Goal: Task Accomplishment & Management: Manage account settings

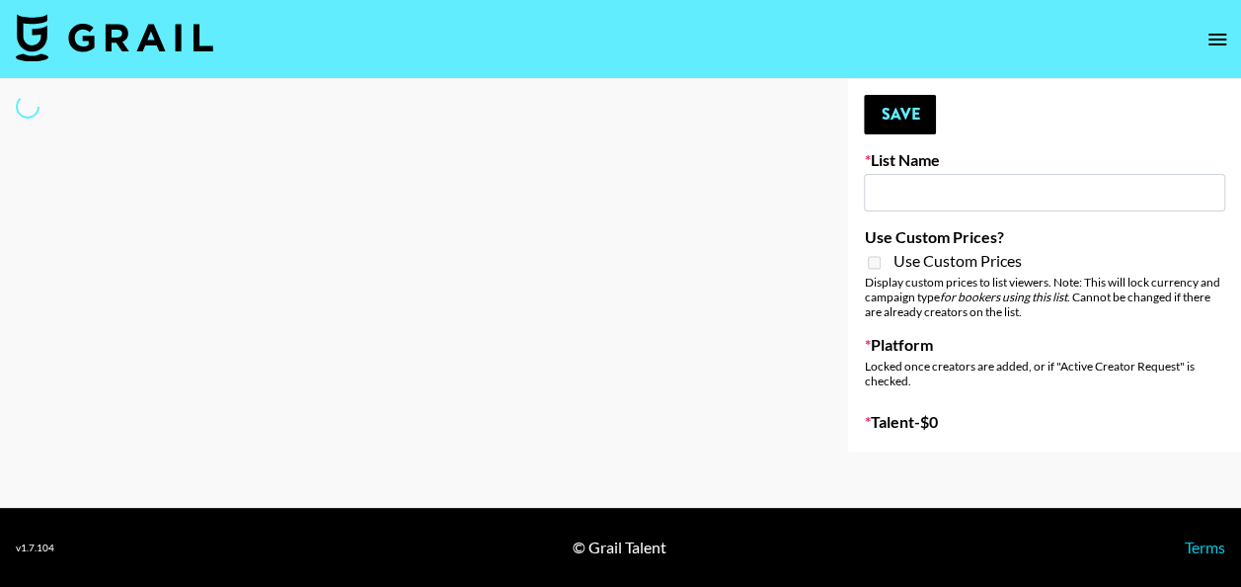
type input "NBC Universal"
select select "Song"
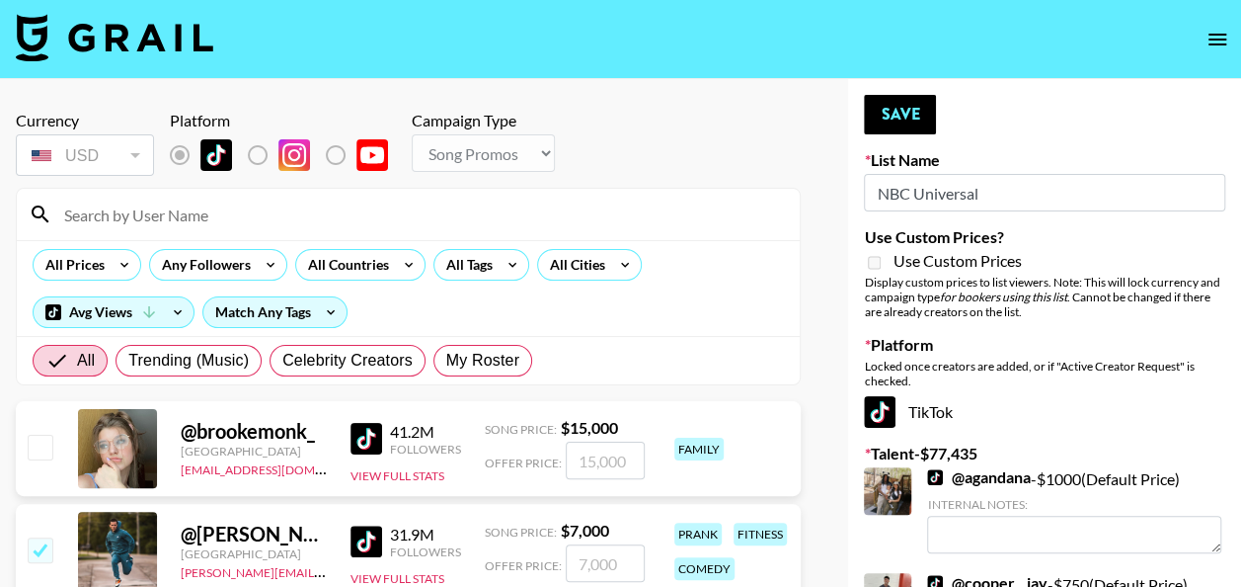
click at [342, 229] on input at bounding box center [420, 215] width 736 height 32
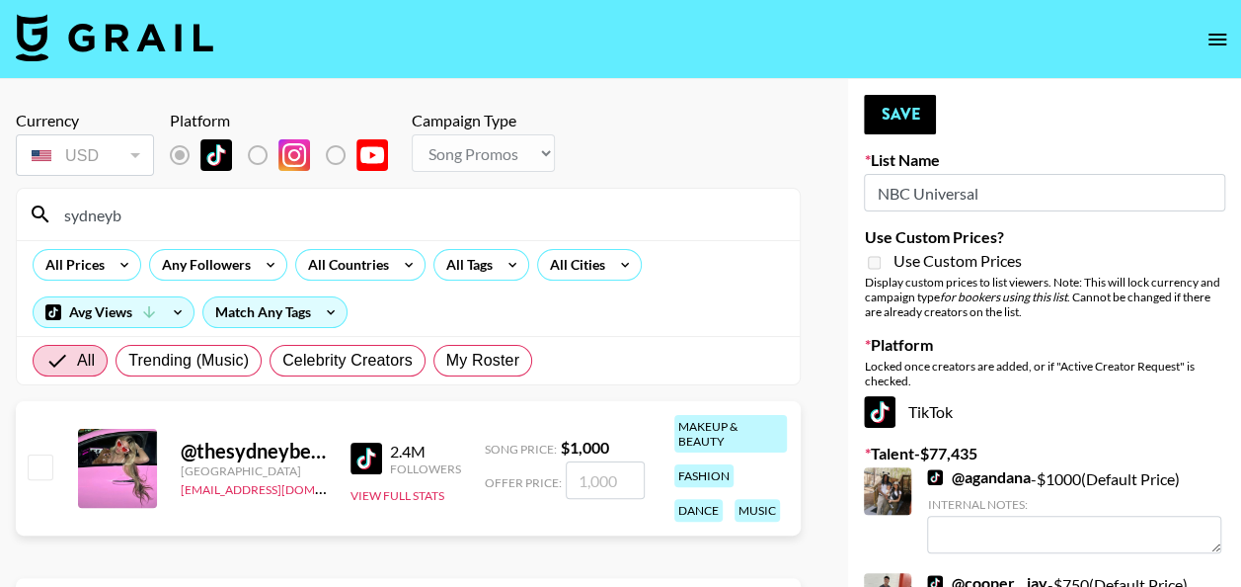
type input "sydneyb"
click at [595, 478] on input "number" at bounding box center [605, 480] width 79 height 38
checkbox input "true"
type input "1000"
click at [922, 117] on button "Save" at bounding box center [900, 115] width 72 height 40
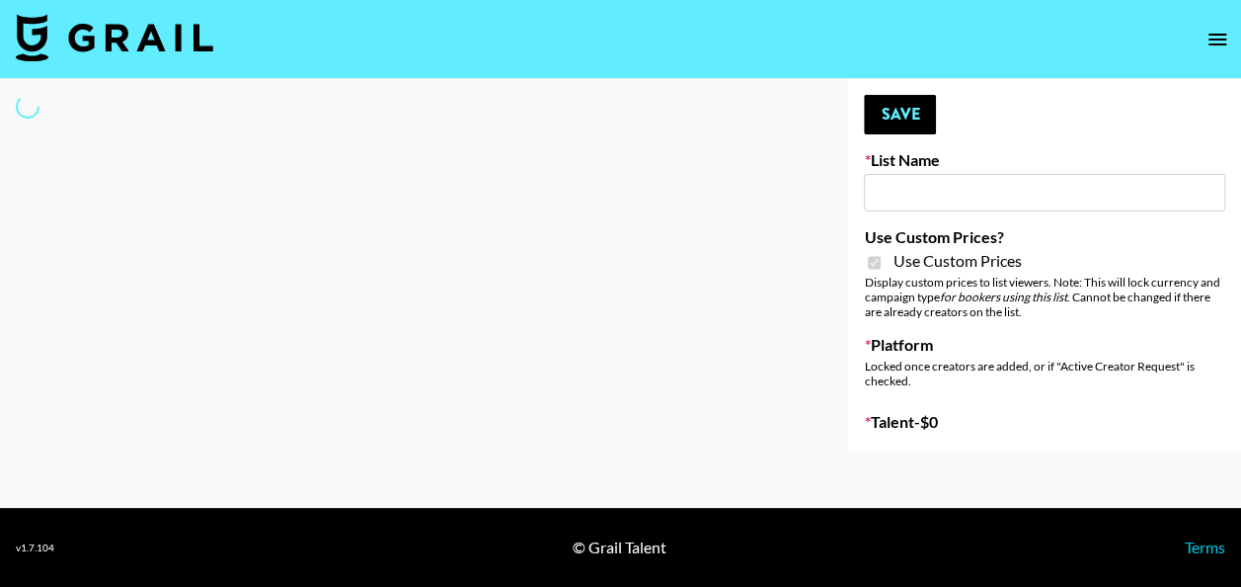
type input "Lisa Eldrige"
checkbox input "true"
select select "Brand"
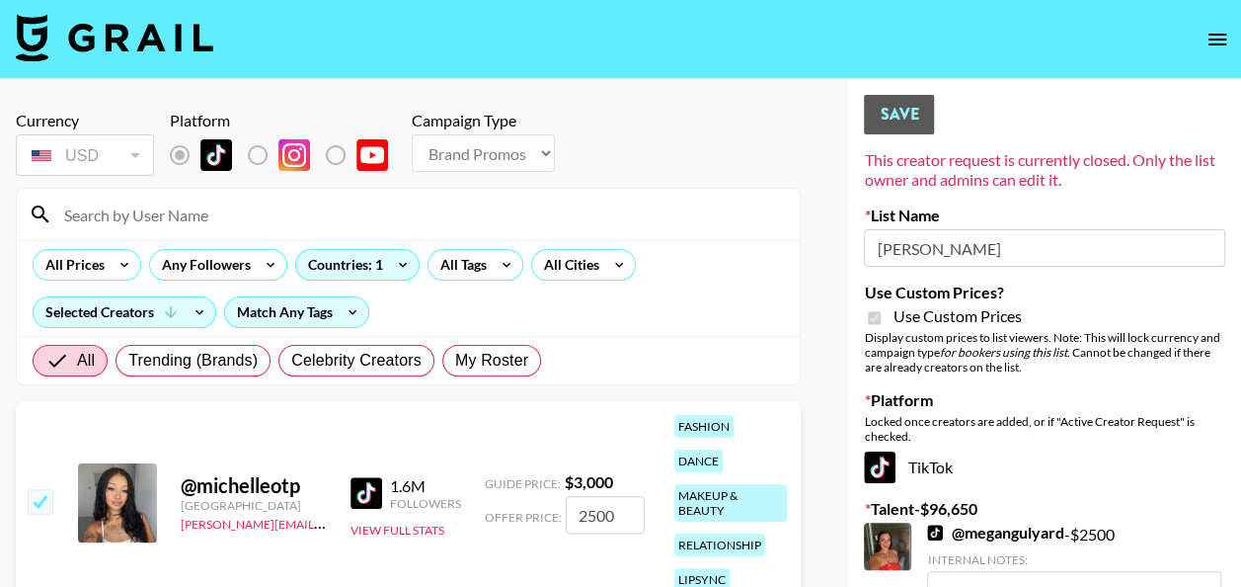
click at [261, 205] on input at bounding box center [420, 215] width 736 height 32
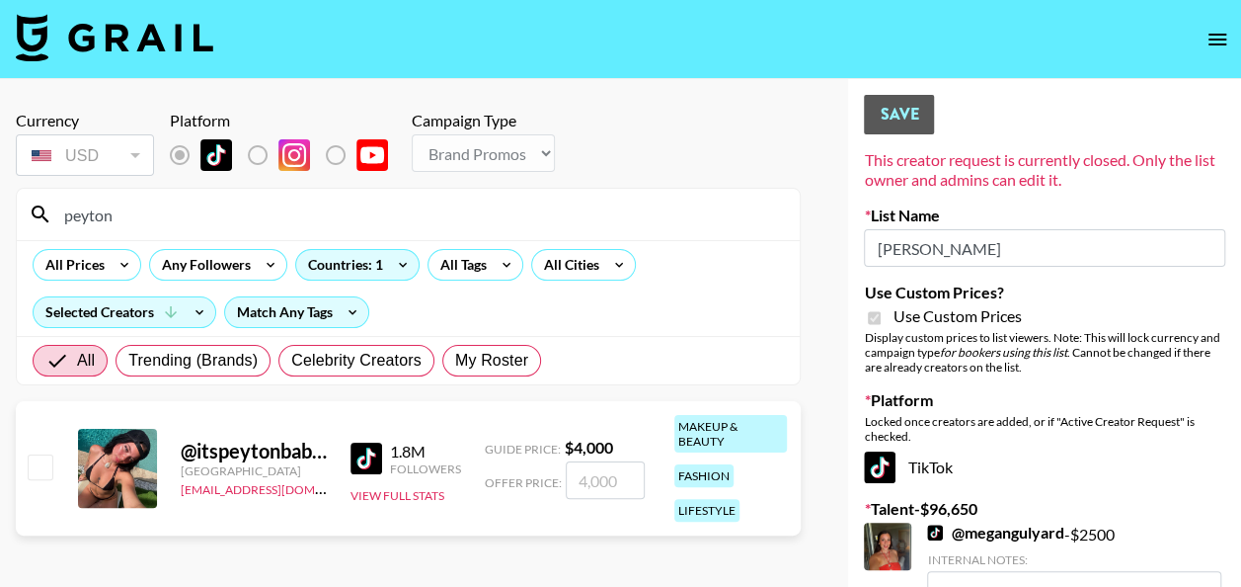
type input "peyton"
click at [598, 487] on input "number" at bounding box center [605, 480] width 79 height 38
checkbox input "true"
type input "2"
checkbox input "false"
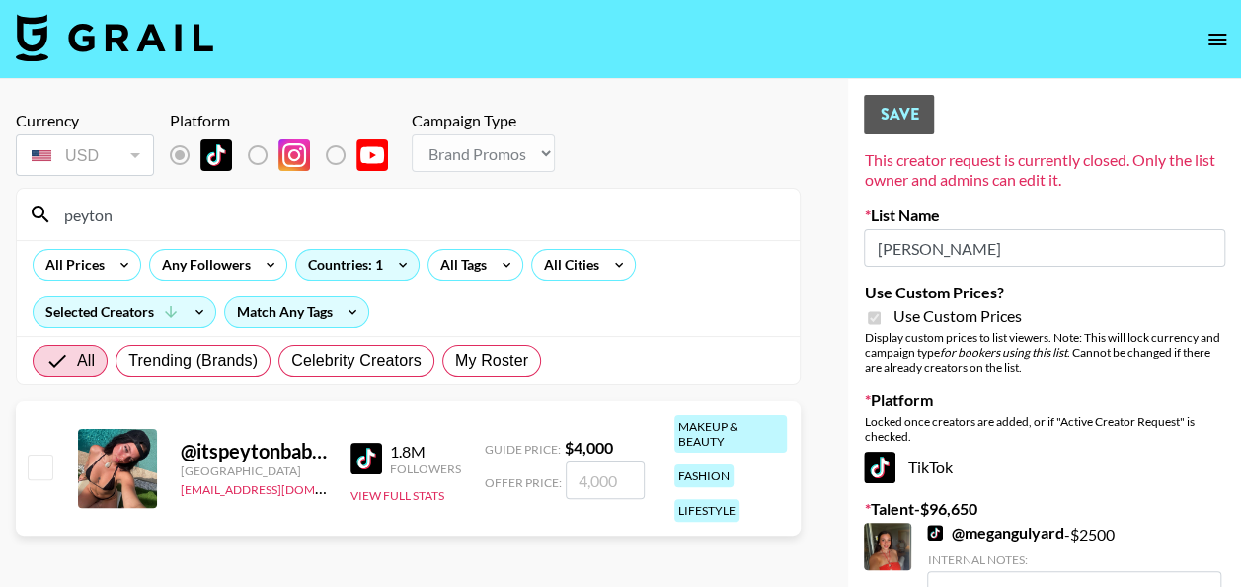
checkbox input "true"
type input "3000"
